Goal: Information Seeking & Learning: Learn about a topic

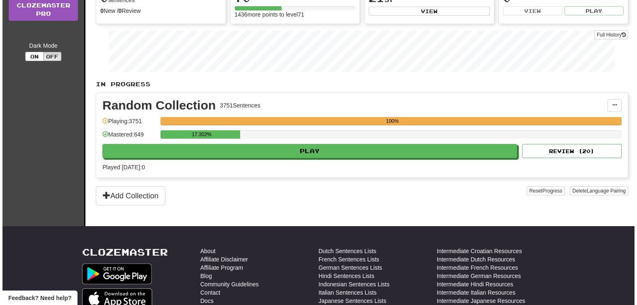
scroll to position [66, 0]
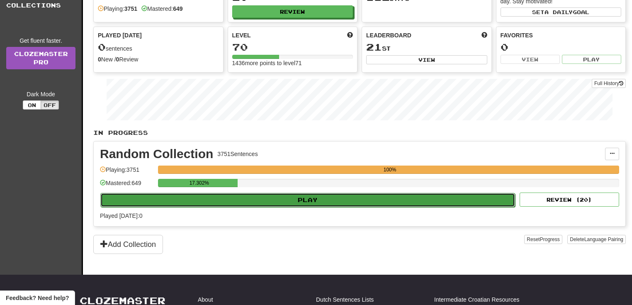
click at [300, 196] on button "Play" at bounding box center [307, 200] width 415 height 14
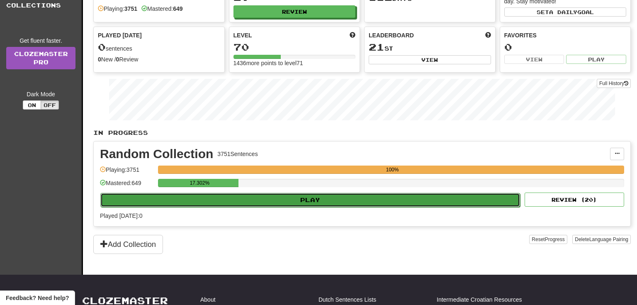
select select "**"
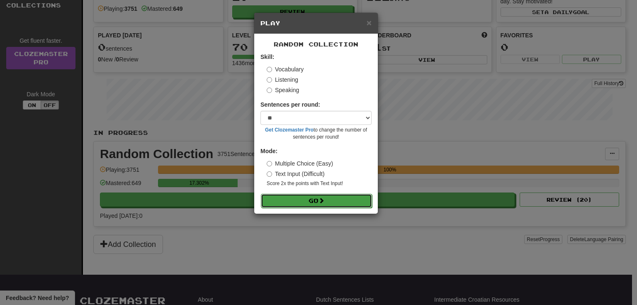
click at [295, 197] on button "Go" at bounding box center [316, 201] width 111 height 14
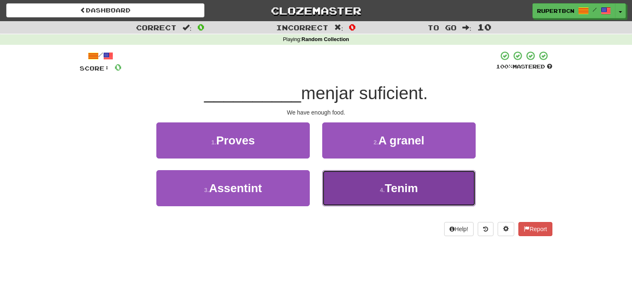
click at [393, 185] on span "Tenim" at bounding box center [401, 188] width 33 height 13
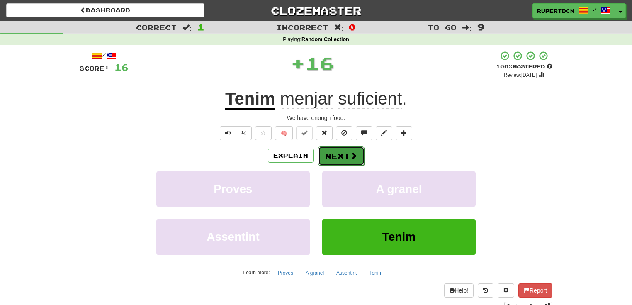
click at [328, 151] on button "Next" at bounding box center [341, 155] width 46 height 19
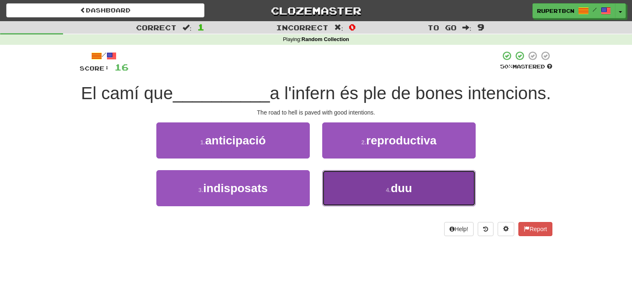
click at [422, 206] on button "4 . duu" at bounding box center [398, 188] width 153 height 36
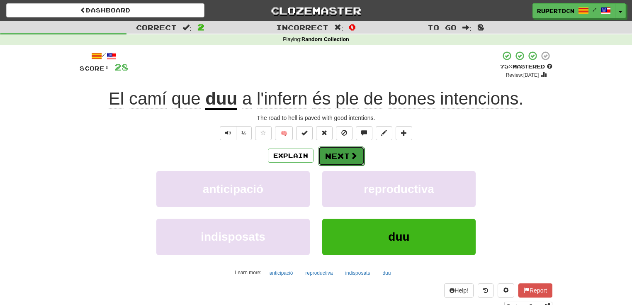
click at [341, 153] on button "Next" at bounding box center [341, 155] width 46 height 19
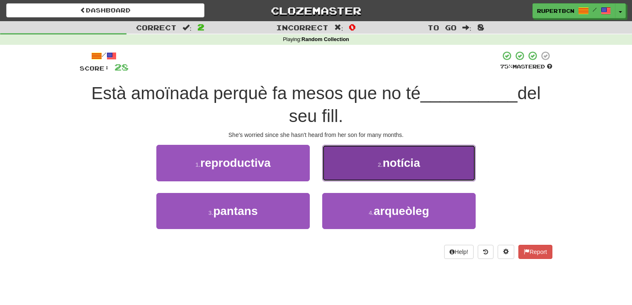
click at [430, 169] on button "2 . notícia" at bounding box center [398, 163] width 153 height 36
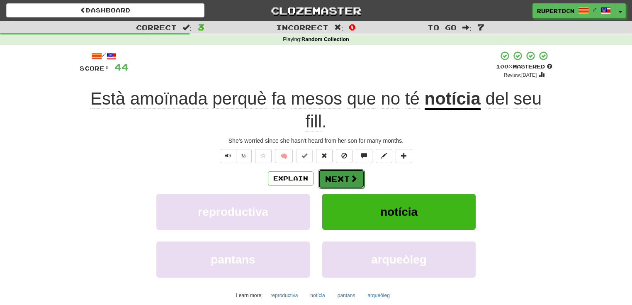
click at [344, 181] on button "Next" at bounding box center [341, 178] width 46 height 19
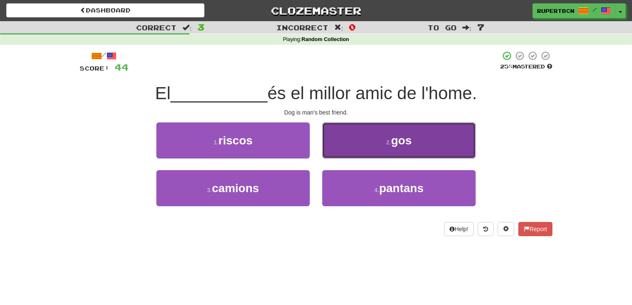
click at [437, 143] on button "2 . gos" at bounding box center [398, 140] width 153 height 36
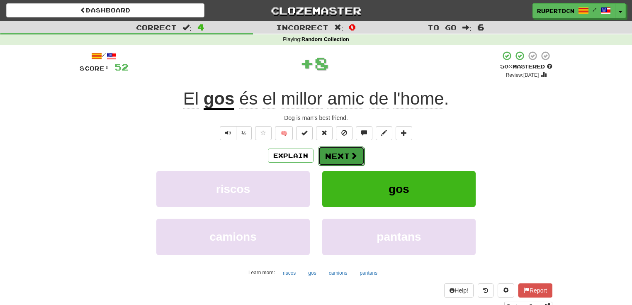
click at [348, 154] on button "Next" at bounding box center [341, 155] width 46 height 19
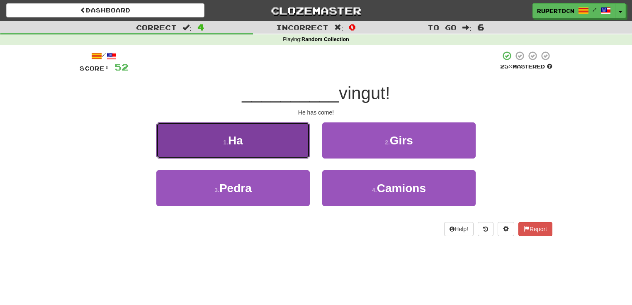
click at [253, 145] on button "1 . Ha" at bounding box center [232, 140] width 153 height 36
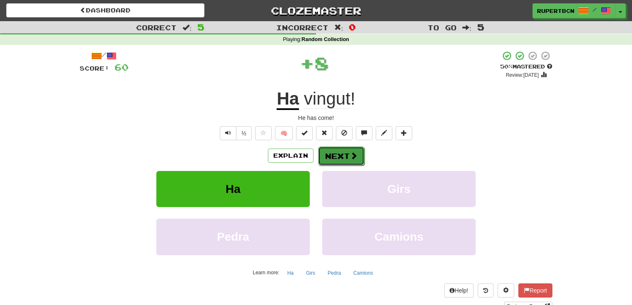
click at [351, 152] on span at bounding box center [353, 155] width 7 height 7
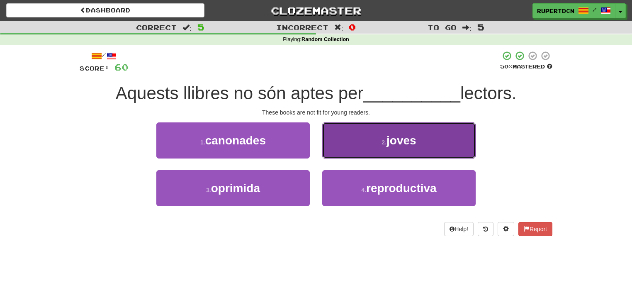
click at [390, 145] on span "joves" at bounding box center [401, 140] width 30 height 13
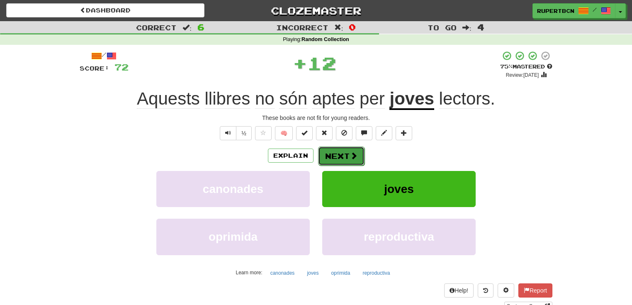
click at [335, 153] on button "Next" at bounding box center [341, 155] width 46 height 19
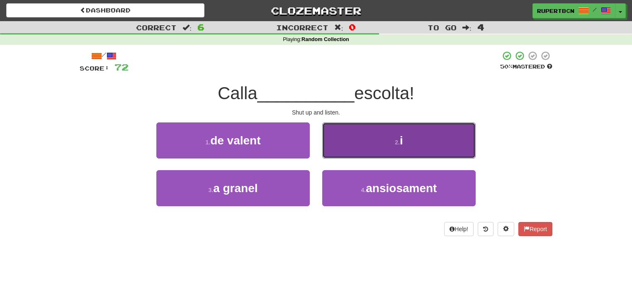
click at [402, 153] on button "2 . i" at bounding box center [398, 140] width 153 height 36
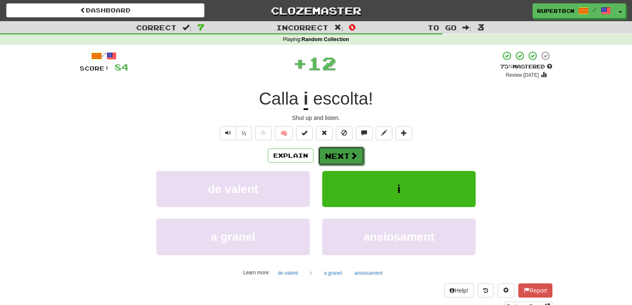
click at [347, 157] on button "Next" at bounding box center [341, 155] width 46 height 19
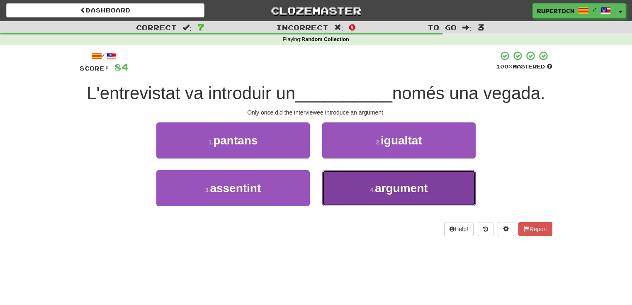
click at [398, 194] on span "argument" at bounding box center [401, 188] width 53 height 13
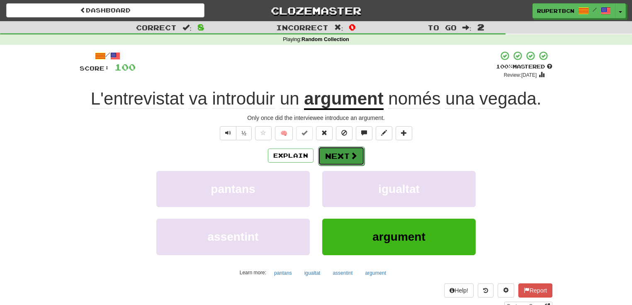
click at [344, 153] on button "Next" at bounding box center [341, 155] width 46 height 19
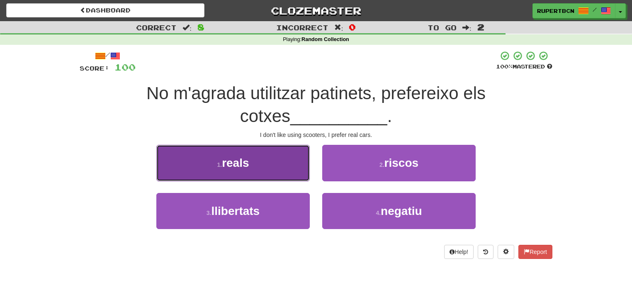
click at [240, 158] on span "reals" at bounding box center [235, 162] width 27 height 13
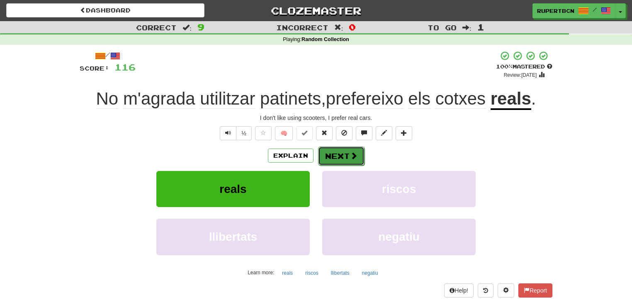
click at [326, 156] on button "Next" at bounding box center [341, 155] width 46 height 19
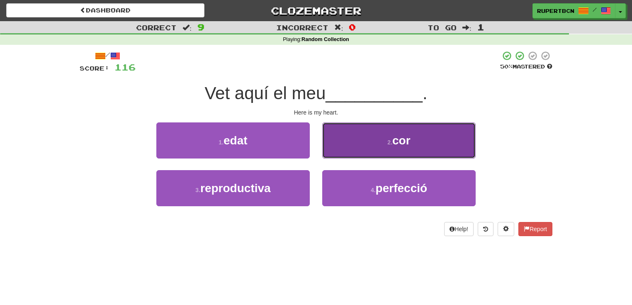
click at [391, 150] on button "2 . cor" at bounding box center [398, 140] width 153 height 36
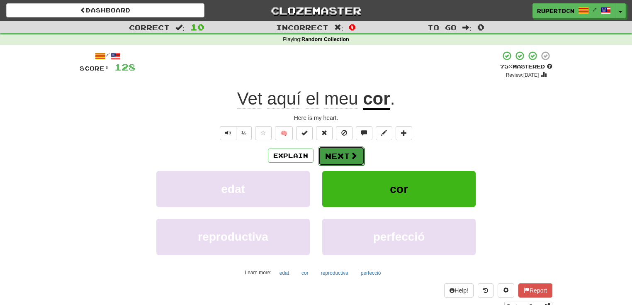
click at [350, 154] on span at bounding box center [353, 155] width 7 height 7
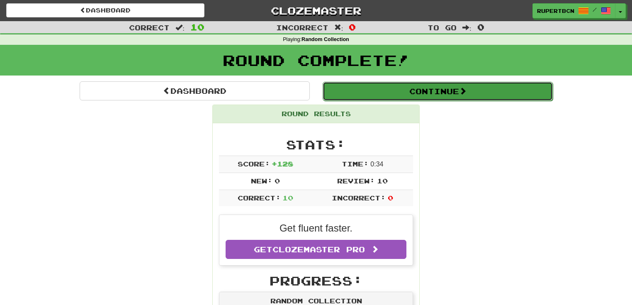
click at [452, 92] on button "Continue" at bounding box center [437, 91] width 230 height 19
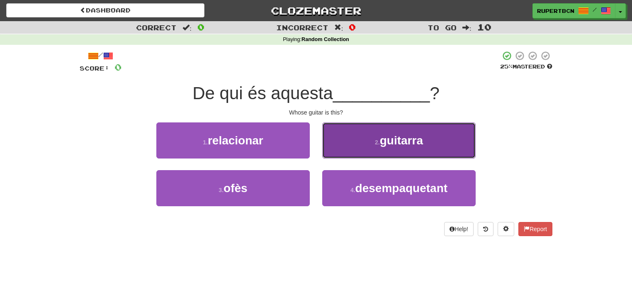
click at [413, 149] on button "2 . guitarra" at bounding box center [398, 140] width 153 height 36
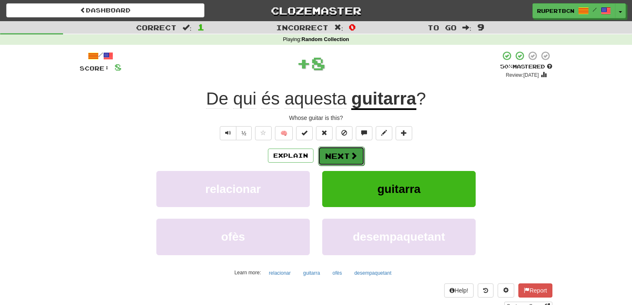
click at [346, 156] on button "Next" at bounding box center [341, 155] width 46 height 19
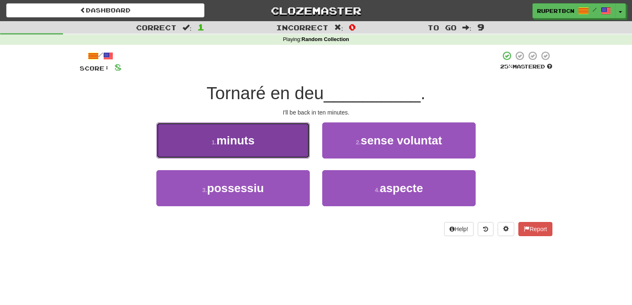
click at [270, 148] on button "1 . minuts" at bounding box center [232, 140] width 153 height 36
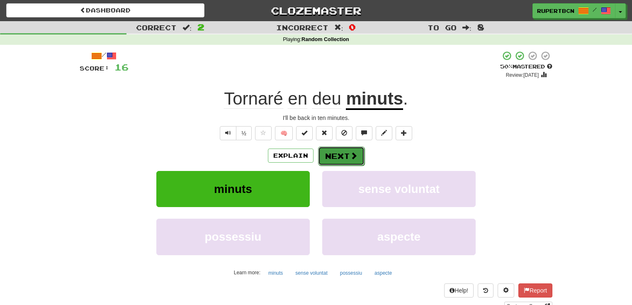
click at [336, 159] on button "Next" at bounding box center [341, 155] width 46 height 19
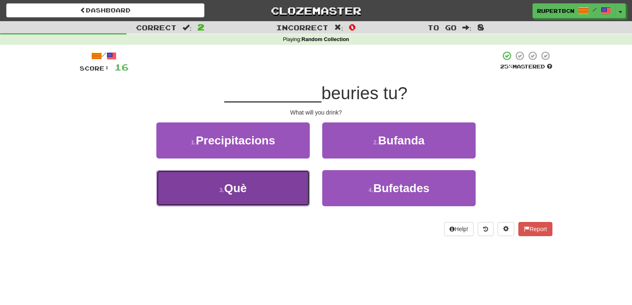
click at [277, 191] on button "3 . [GEOGRAPHIC_DATA]" at bounding box center [232, 188] width 153 height 36
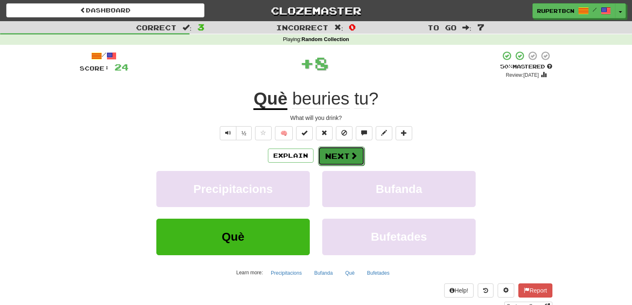
click at [347, 152] on button "Next" at bounding box center [341, 155] width 46 height 19
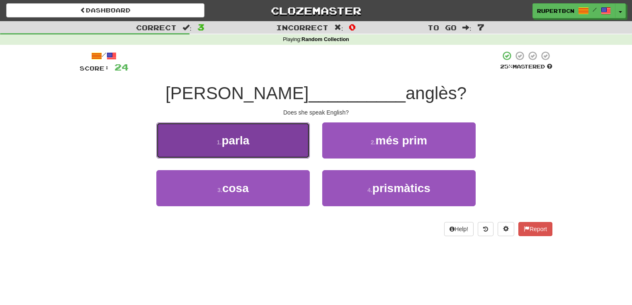
click at [293, 136] on button "1 . parla" at bounding box center [232, 140] width 153 height 36
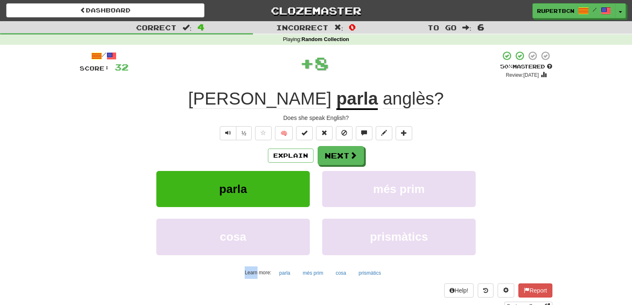
click at [293, 136] on div "½ 🧠" at bounding box center [316, 133] width 473 height 14
click at [347, 159] on button "Next" at bounding box center [341, 155] width 46 height 19
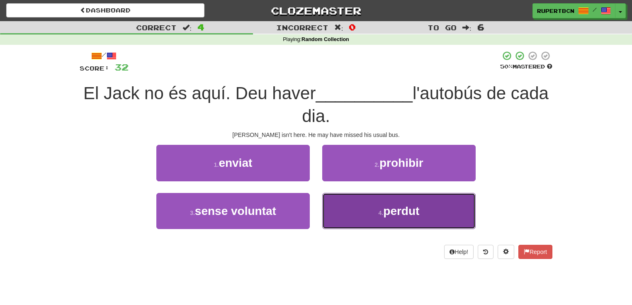
click at [449, 204] on button "4 . perdut" at bounding box center [398, 211] width 153 height 36
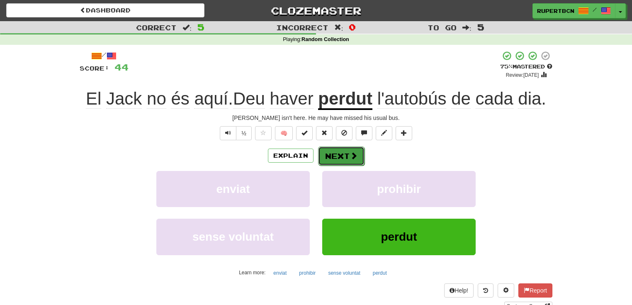
click at [356, 158] on button "Next" at bounding box center [341, 155] width 46 height 19
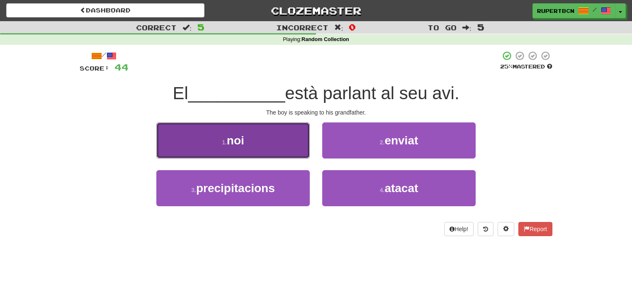
click at [292, 144] on button "1 . noi" at bounding box center [232, 140] width 153 height 36
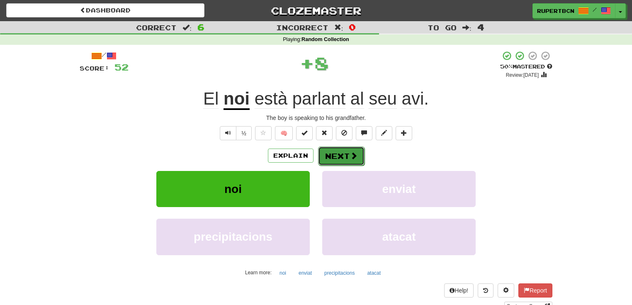
click at [360, 156] on button "Next" at bounding box center [341, 155] width 46 height 19
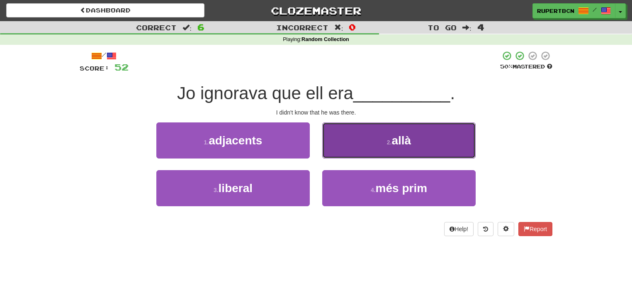
click at [413, 141] on button "2 . allà" at bounding box center [398, 140] width 153 height 36
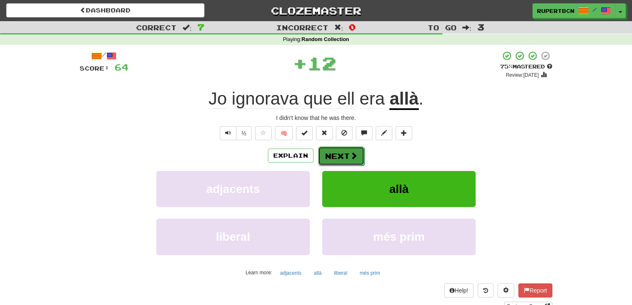
click at [351, 154] on span at bounding box center [353, 155] width 7 height 7
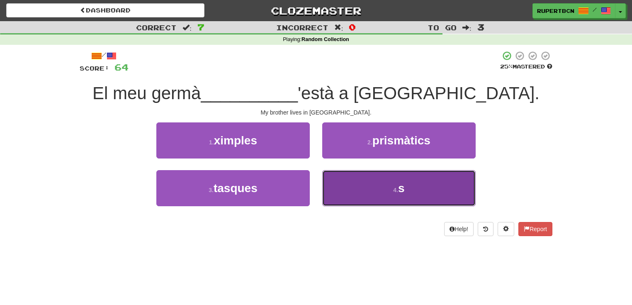
click at [423, 189] on button "4 . s" at bounding box center [398, 188] width 153 height 36
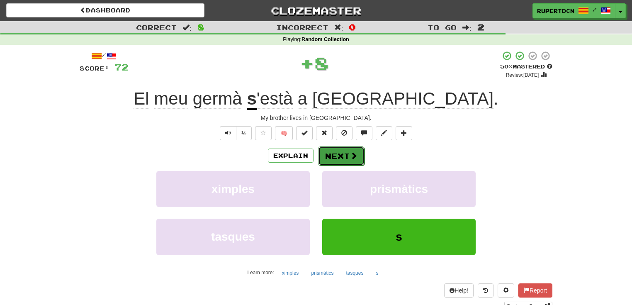
click at [353, 153] on span at bounding box center [353, 155] width 7 height 7
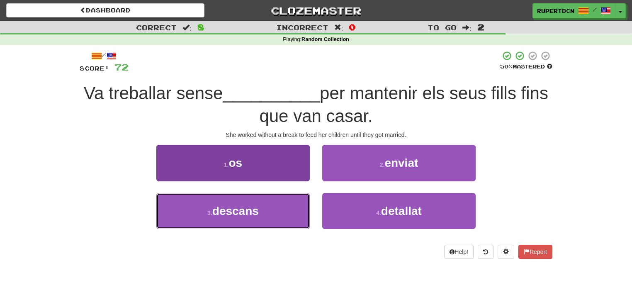
click at [273, 207] on button "3 . descans" at bounding box center [232, 211] width 153 height 36
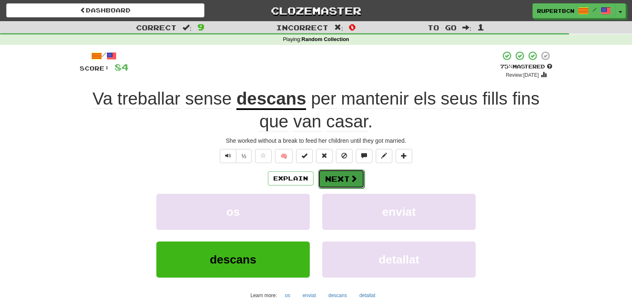
click at [354, 180] on span at bounding box center [353, 178] width 7 height 7
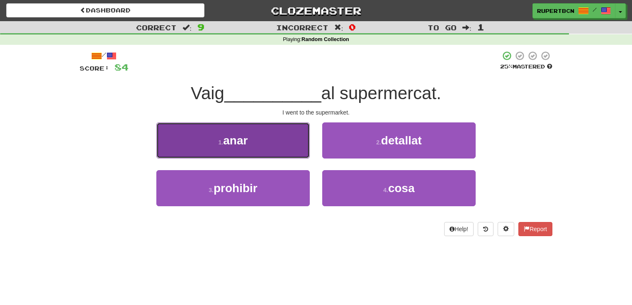
click at [241, 136] on span "anar" at bounding box center [235, 140] width 24 height 13
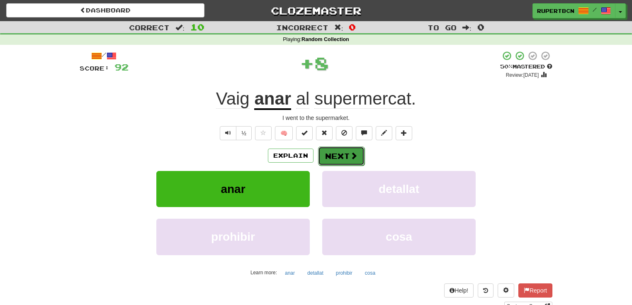
click at [338, 153] on button "Next" at bounding box center [341, 155] width 46 height 19
